Goal: Information Seeking & Learning: Check status

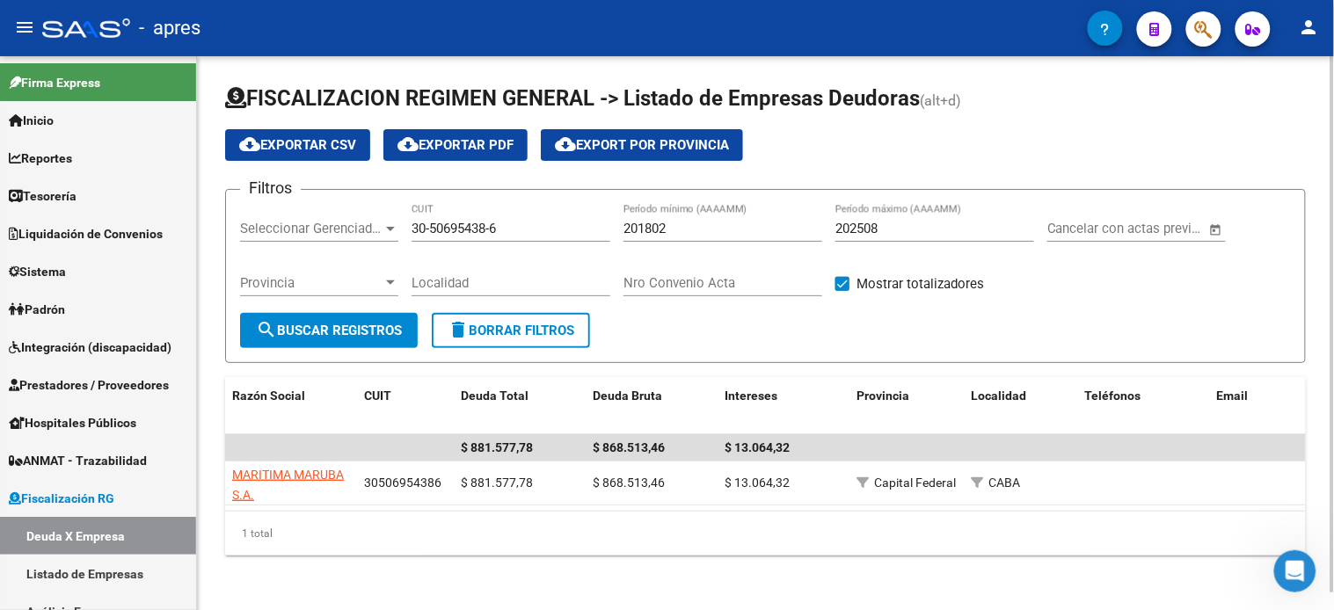
scroll to position [171, 0]
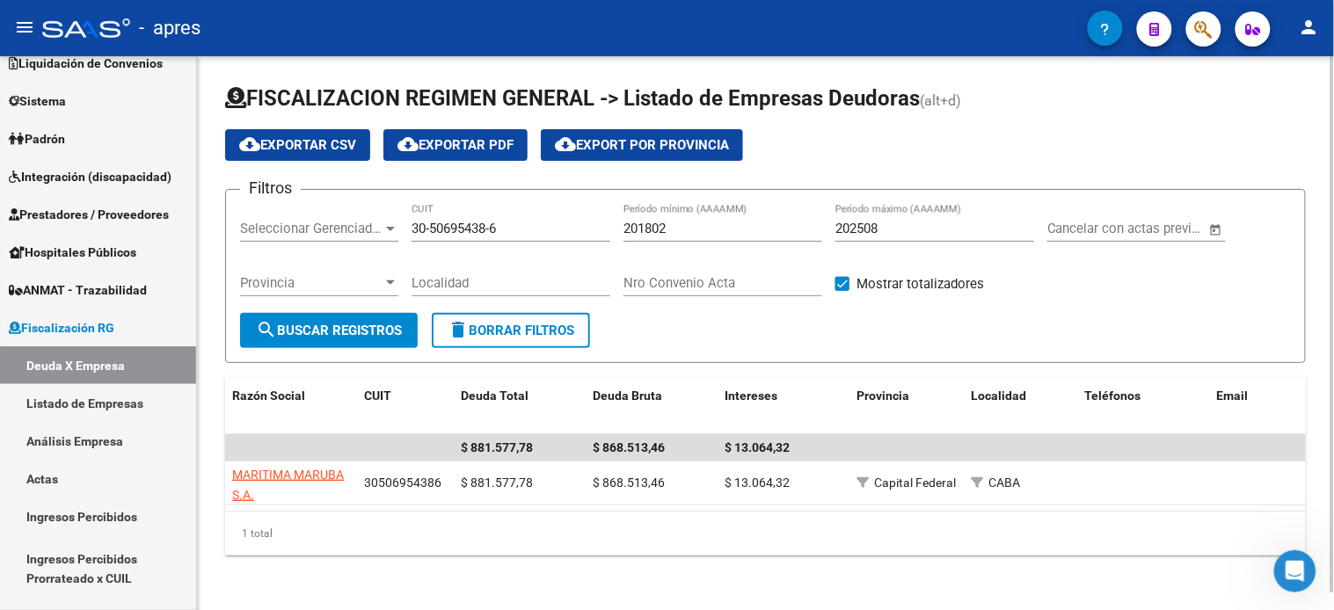
click at [530, 238] on div "30-50695438-6 CUIT" at bounding box center [510, 223] width 199 height 38
click at [524, 234] on input "30-50695438-6" at bounding box center [510, 229] width 199 height 16
click at [338, 331] on span "search Buscar Registros" at bounding box center [329, 331] width 146 height 16
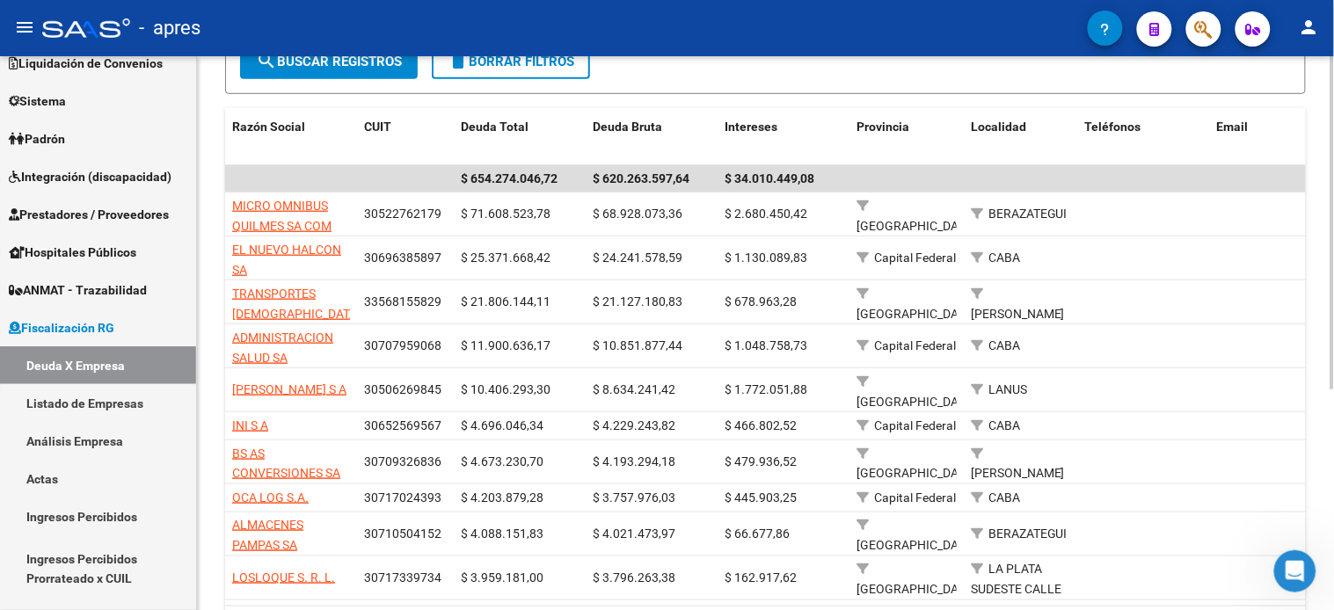
scroll to position [365, 0]
